Goal: Information Seeking & Learning: Learn about a topic

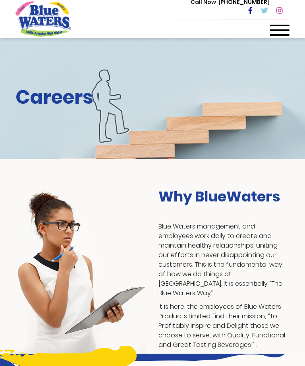
click at [283, 36] on div at bounding box center [280, 33] width 20 height 16
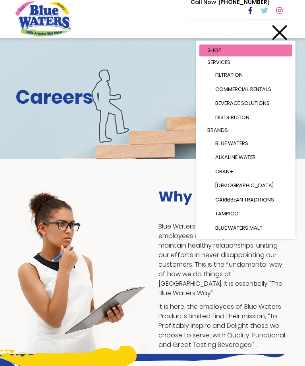
click at [113, 184] on div "Why BlueWaters Blue Waters management and employees work daily to create and ma…" at bounding box center [152, 256] width 305 height 195
click at [279, 29] on div at bounding box center [280, 33] width 20 height 16
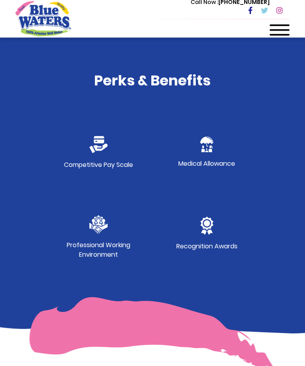
scroll to position [367, 0]
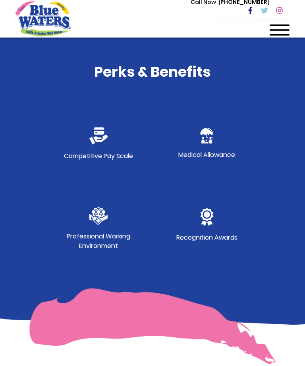
click at [263, 255] on div "Competitive Pay Scale Medical Allowance Professional Working Environment Recogn…" at bounding box center [152, 188] width 274 height 162
click at [258, 251] on div "Recognition Awards" at bounding box center [207, 228] width 108 height 81
click at [217, 234] on p "Recognition Awards" at bounding box center [206, 238] width 61 height 10
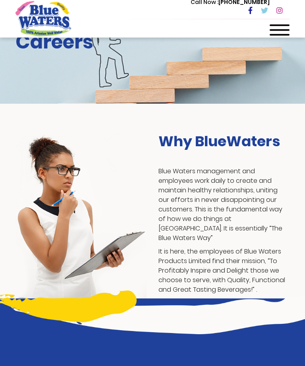
scroll to position [0, 0]
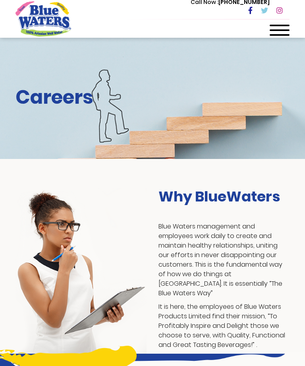
click at [275, 35] on span at bounding box center [280, 35] width 20 height 2
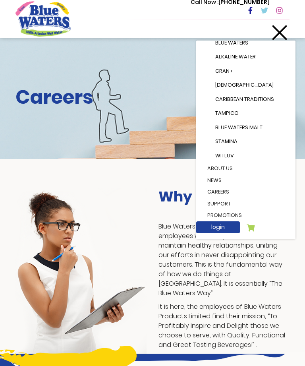
scroll to position [100, 0]
click at [225, 182] on link "News" at bounding box center [245, 181] width 93 height 12
click at [215, 188] on link "careers" at bounding box center [245, 192] width 93 height 12
click at [219, 189] on link "careers" at bounding box center [245, 192] width 93 height 12
click at [224, 187] on link "careers" at bounding box center [245, 192] width 93 height 12
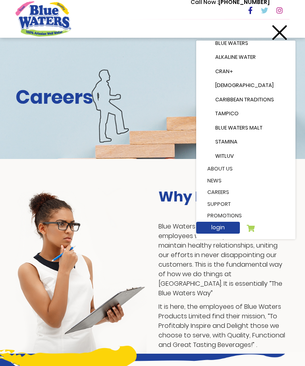
click at [221, 187] on link "careers" at bounding box center [245, 192] width 93 height 12
click at [288, 25] on div at bounding box center [280, 33] width 20 height 16
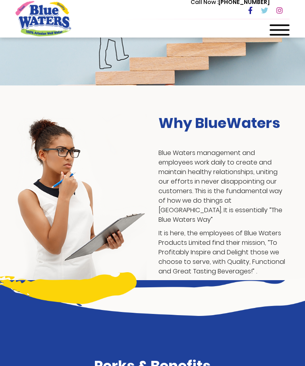
scroll to position [80, 0]
